Goal: Task Accomplishment & Management: Complete application form

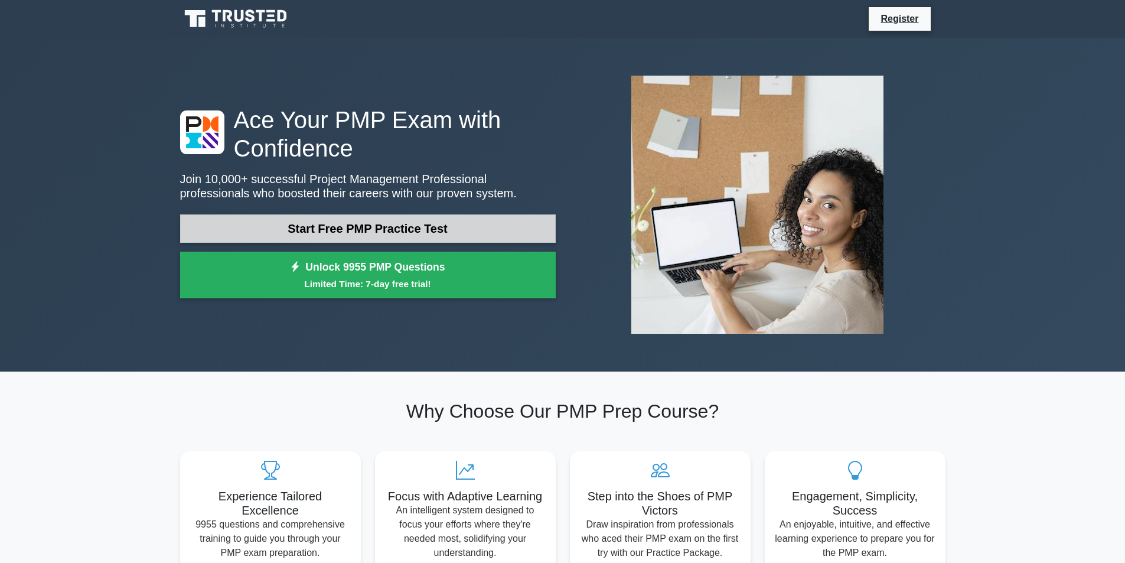
click at [419, 231] on link "Start Free PMP Practice Test" at bounding box center [368, 228] width 376 height 28
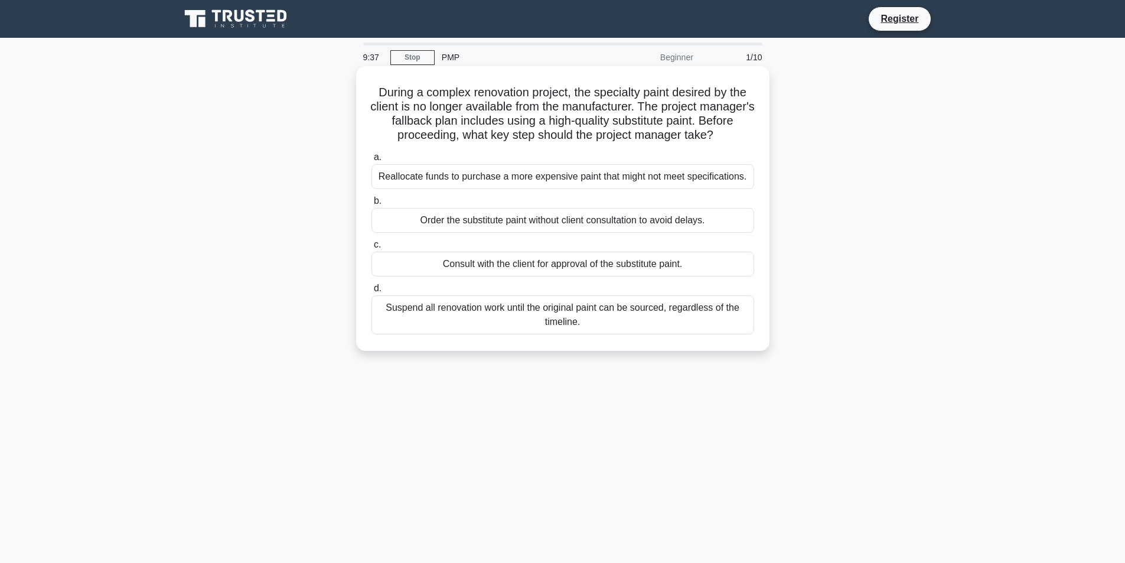
click at [537, 263] on div "Consult with the client for approval of the substitute paint." at bounding box center [562, 264] width 383 height 25
click at [371, 249] on input "c. Consult with the client for approval of the substitute paint." at bounding box center [371, 245] width 0 height 8
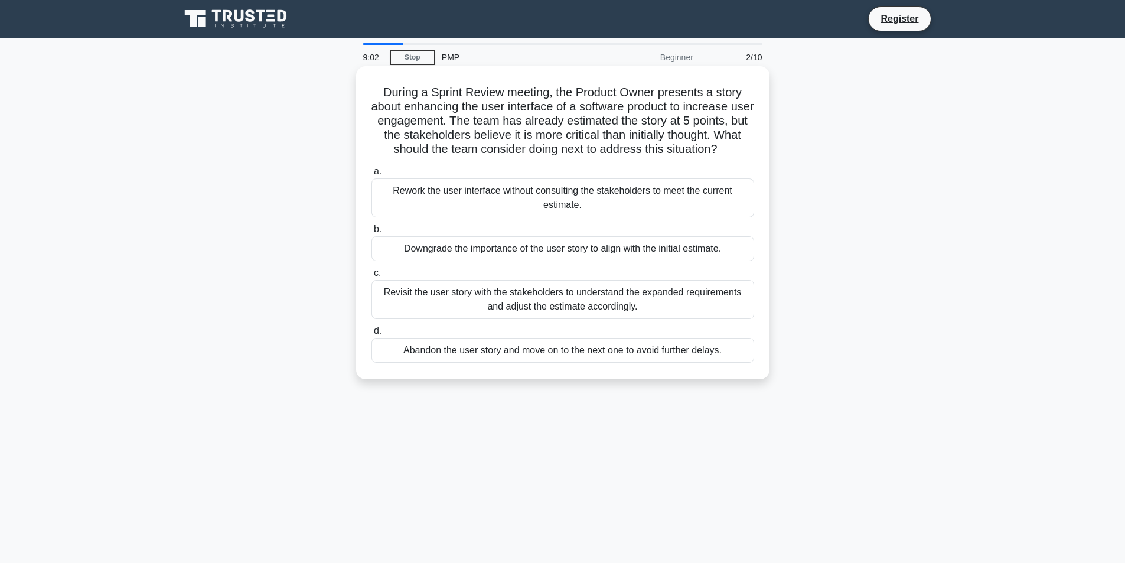
click at [569, 302] on div "Revisit the user story with the stakeholders to understand the expanded require…" at bounding box center [562, 299] width 383 height 39
click at [371, 277] on input "c. Revisit the user story with the stakeholders to understand the expanded requ…" at bounding box center [371, 273] width 0 height 8
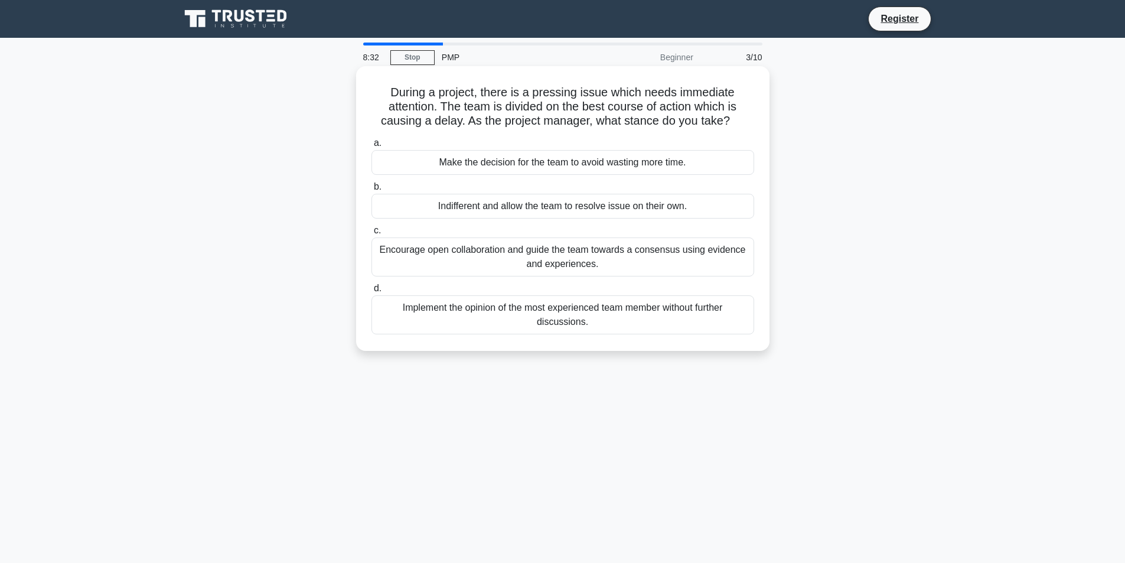
click at [614, 265] on div "Encourage open collaboration and guide the team towards a consensus using evide…" at bounding box center [562, 256] width 383 height 39
click at [371, 234] on input "c. Encourage open collaboration and guide the team towards a consensus using ev…" at bounding box center [371, 231] width 0 height 8
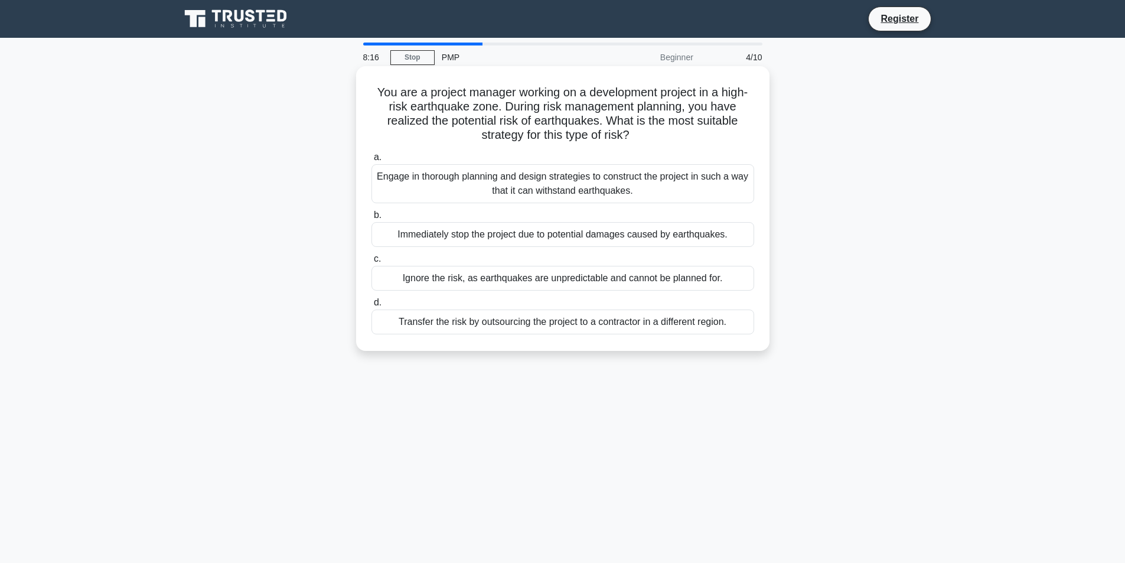
click at [462, 181] on div "Engage in thorough planning and design strategies to construct the project in s…" at bounding box center [562, 183] width 383 height 39
click at [371, 161] on input "a. Engage in thorough planning and design strategies to construct the project i…" at bounding box center [371, 158] width 0 height 8
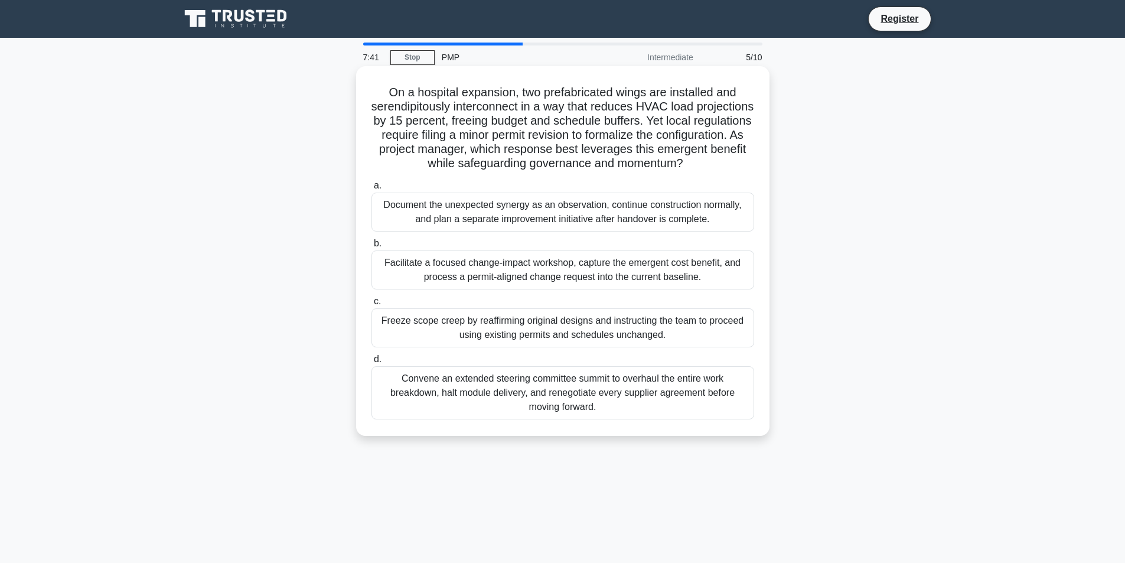
click at [441, 270] on div "Facilitate a focused change-impact workshop, capture the emergent cost benefit,…" at bounding box center [562, 269] width 383 height 39
click at [371, 247] on input "b. Facilitate a focused change-impact workshop, capture the emergent cost benef…" at bounding box center [371, 244] width 0 height 8
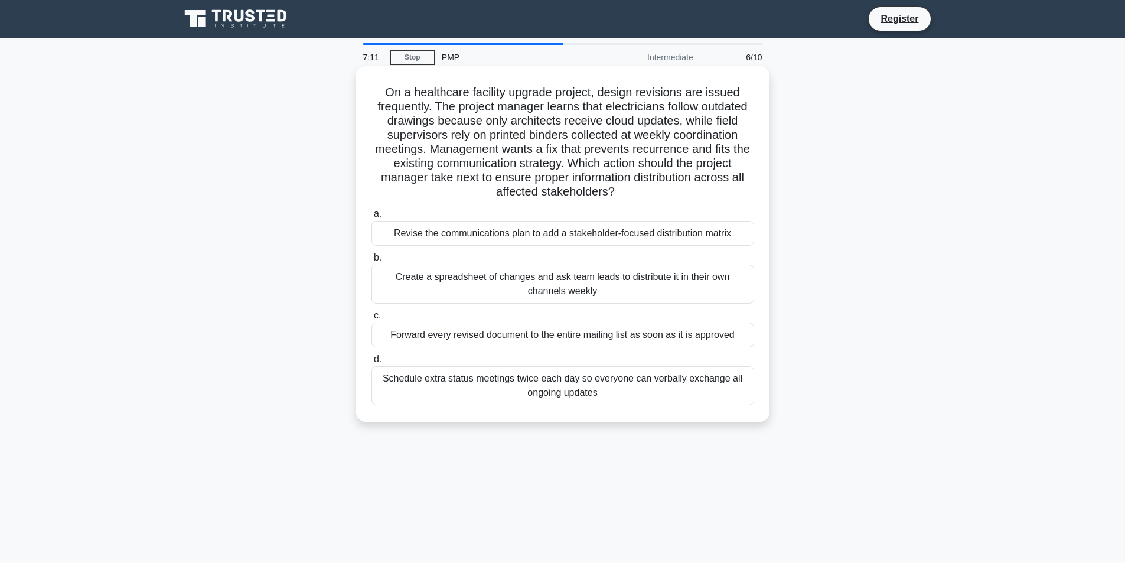
click at [574, 392] on div "Schedule extra status meetings twice each day so everyone can verbally exchange…" at bounding box center [562, 385] width 383 height 39
click at [371, 363] on input "d. Schedule extra status meetings twice each day so everyone can verbally excha…" at bounding box center [371, 360] width 0 height 8
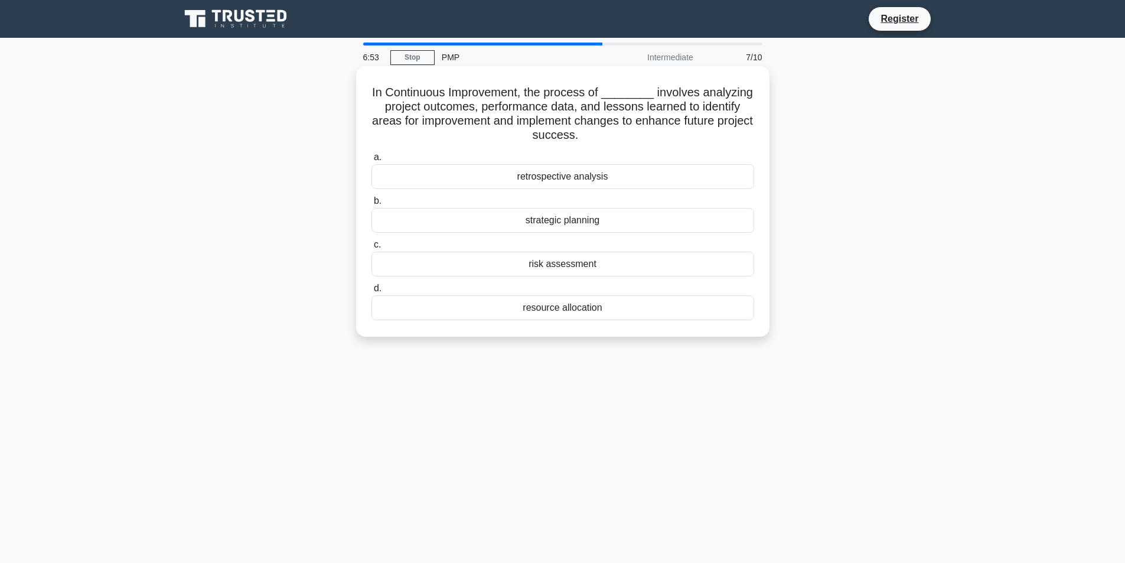
click at [553, 175] on div "retrospective analysis" at bounding box center [562, 176] width 383 height 25
click at [371, 161] on input "a. retrospective analysis" at bounding box center [371, 158] width 0 height 8
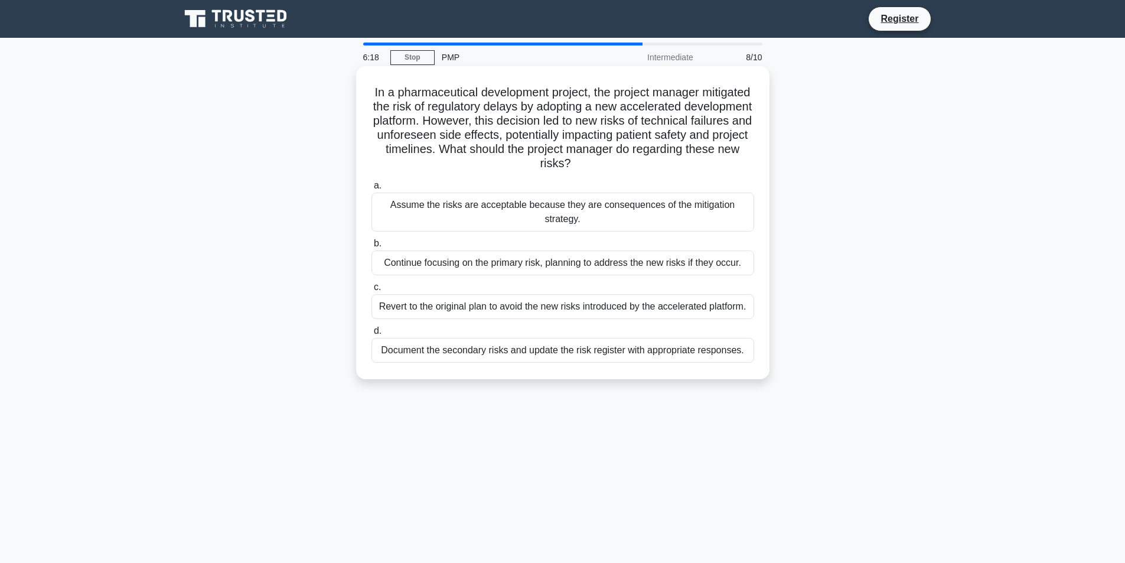
click at [514, 356] on div "Document the secondary risks and update the risk register with appropriate resp…" at bounding box center [562, 350] width 383 height 25
click at [371, 335] on input "d. Document the secondary risks and update the risk register with appropriate r…" at bounding box center [371, 331] width 0 height 8
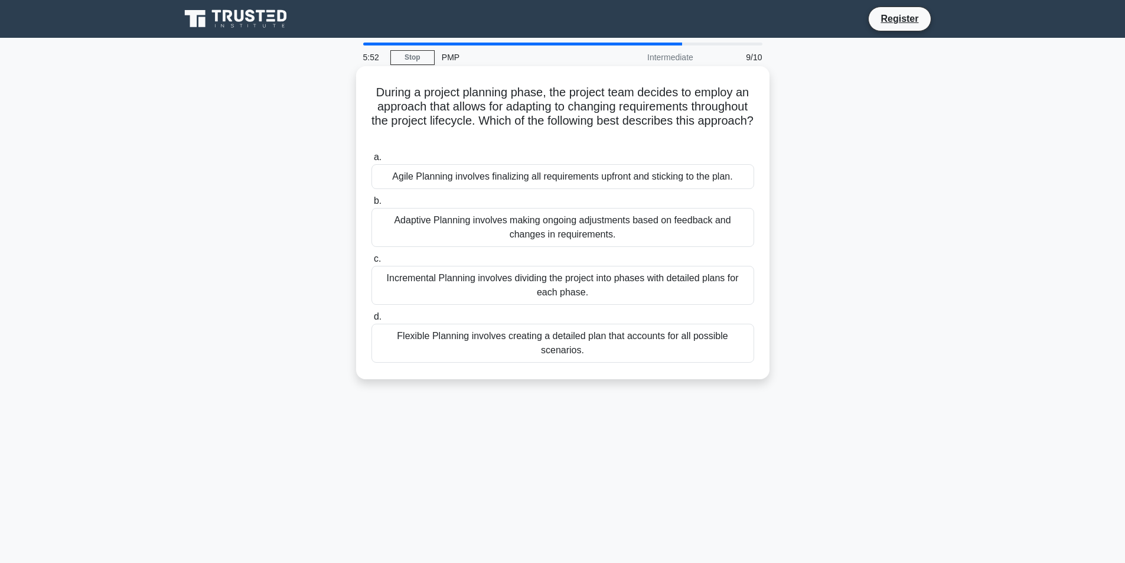
click at [704, 225] on div "Adaptive Planning involves making ongoing adjustments based on feedback and cha…" at bounding box center [562, 227] width 383 height 39
click at [371, 205] on input "b. Adaptive Planning involves making ongoing adjustments based on feedback and …" at bounding box center [371, 201] width 0 height 8
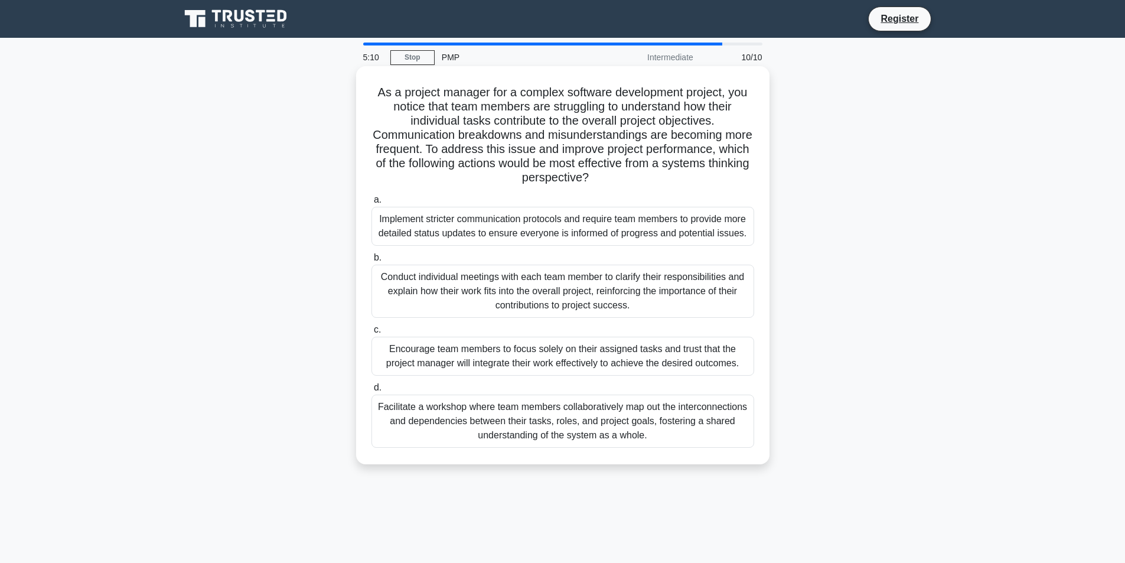
click at [589, 428] on div "Facilitate a workshop where team members collaboratively map out the interconne…" at bounding box center [562, 421] width 383 height 53
click at [371, 392] on input "d. Facilitate a workshop where team members collaboratively map out the interco…" at bounding box center [371, 388] width 0 height 8
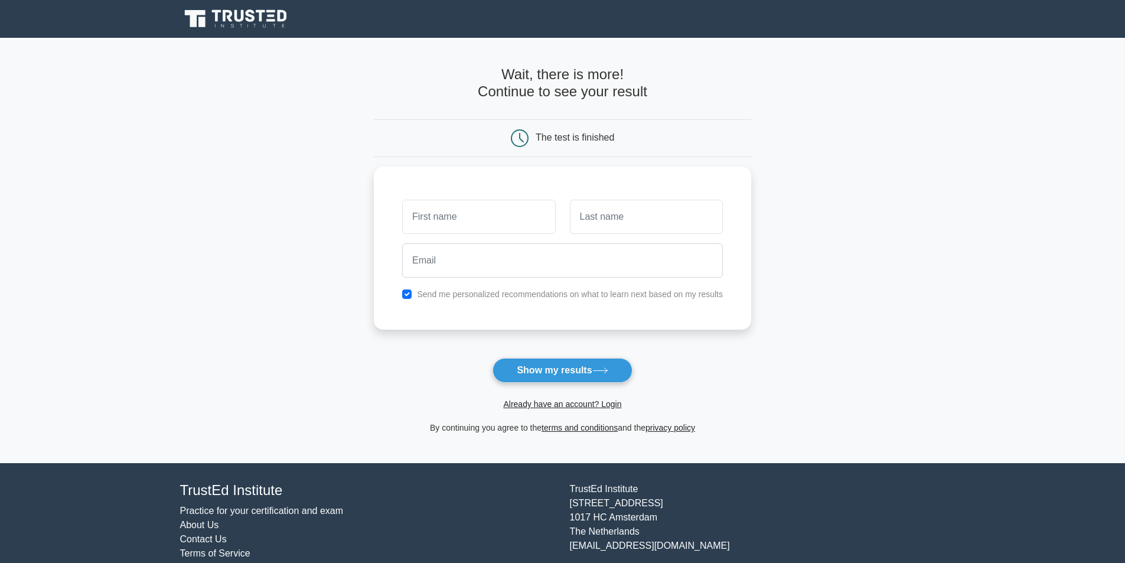
click at [561, 386] on div "Already have an account? Login" at bounding box center [562, 397] width 377 height 28
click at [558, 372] on button "Show my results" at bounding box center [562, 370] width 139 height 25
click at [487, 214] on input "text" at bounding box center [478, 214] width 153 height 34
type input "S"
click at [403, 294] on input "checkbox" at bounding box center [406, 290] width 9 height 9
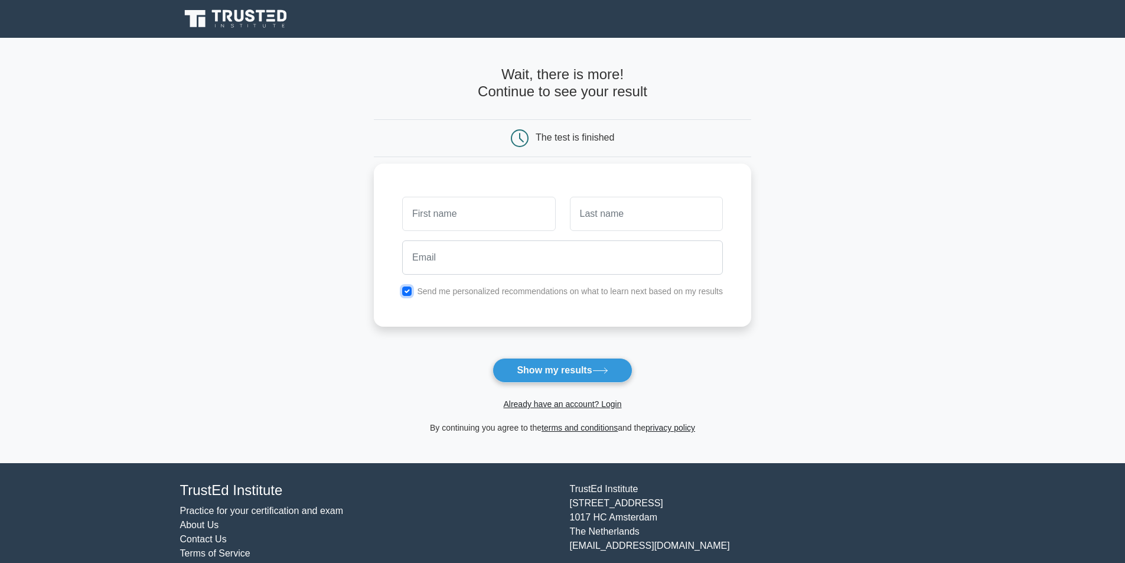
checkbox input "false"
click at [433, 224] on input "text" at bounding box center [478, 214] width 153 height 34
type input "Al"
type input "B"
